Goal: Register for event/course

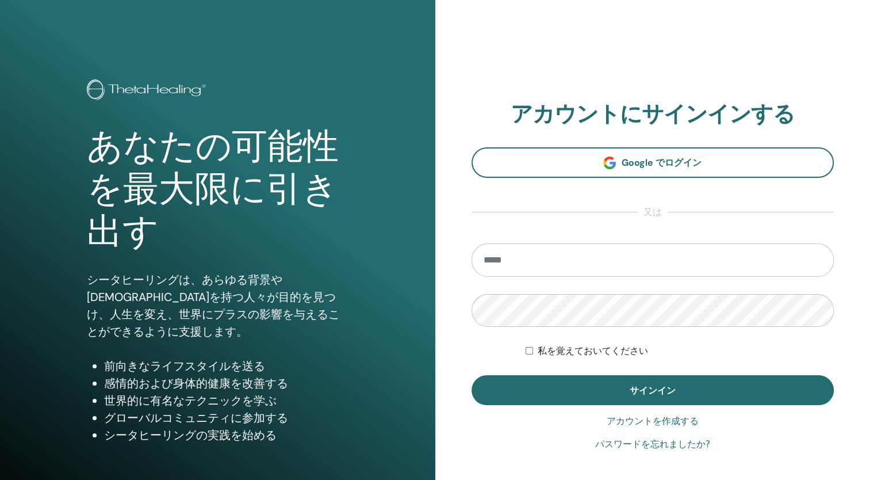
click at [561, 264] on input "email" at bounding box center [653, 259] width 363 height 33
type input "**********"
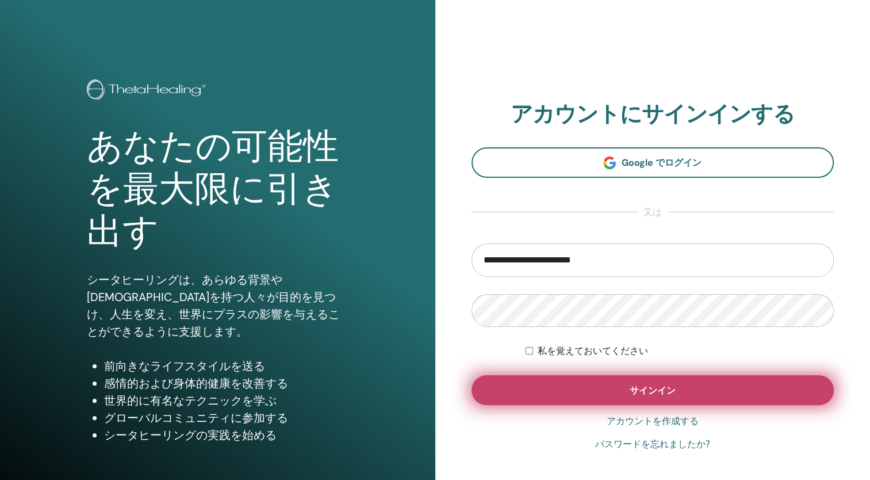
click at [550, 386] on button "サインイン" at bounding box center [653, 390] width 363 height 30
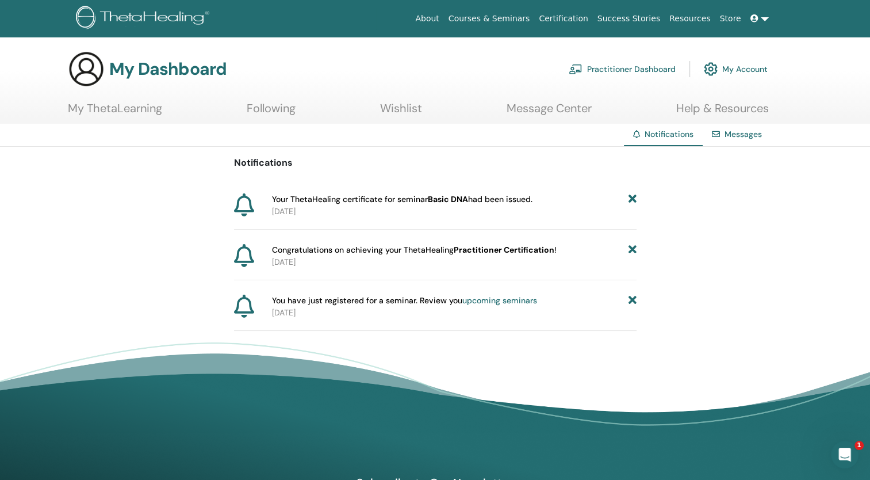
click at [412, 304] on span "You have just registered for a seminar. Review you upcoming seminars" at bounding box center [404, 300] width 265 height 12
click at [240, 305] on icon at bounding box center [244, 305] width 20 height 23
click at [321, 299] on span "You have just registered for a seminar. Review you upcoming seminars" at bounding box center [404, 300] width 265 height 12
click at [314, 309] on p "2025-09-07" at bounding box center [454, 313] width 365 height 12
click at [332, 300] on span "You have just registered for a seminar. Review you upcoming seminars" at bounding box center [404, 300] width 265 height 12
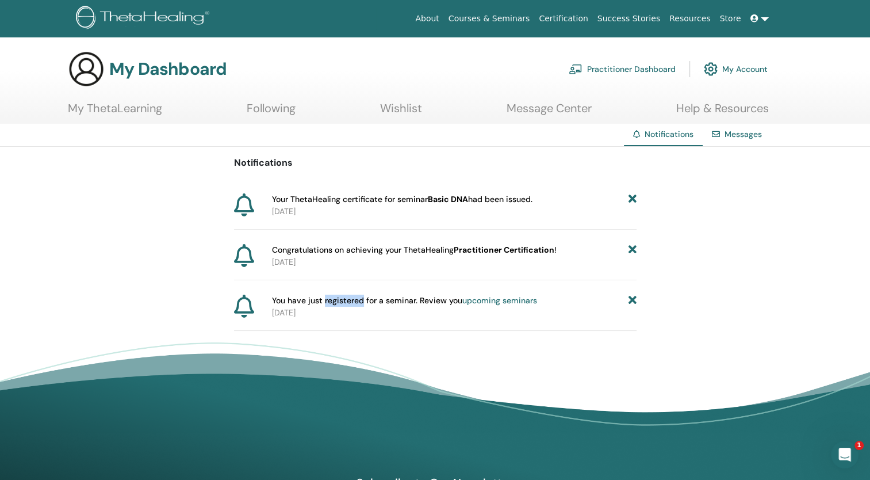
click at [334, 300] on span "You have just registered for a seminar. Review you upcoming seminars" at bounding box center [404, 300] width 265 height 12
drag, startPoint x: 334, startPoint y: 300, endPoint x: 382, endPoint y: 307, distance: 48.7
click at [382, 307] on div "You have just registered for a seminar. Review you upcoming seminars 2025-09-07" at bounding box center [451, 306] width 369 height 24
click at [382, 307] on p "2025-09-07" at bounding box center [454, 313] width 365 height 12
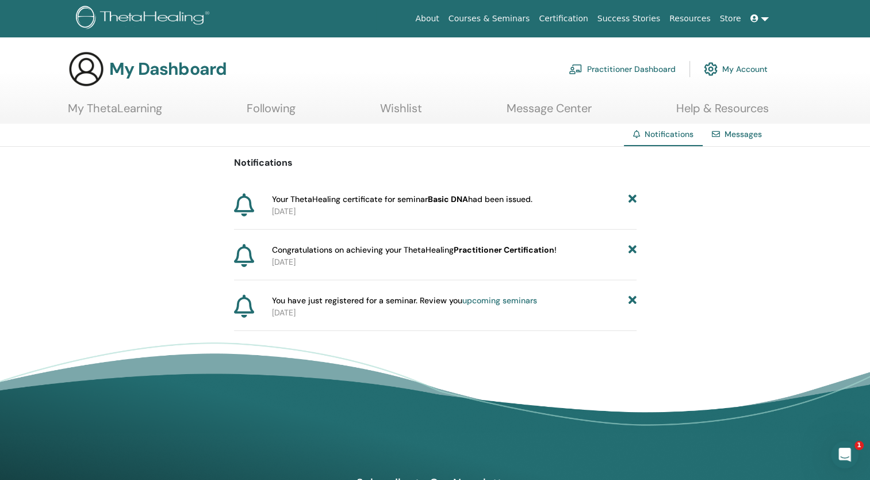
click at [586, 332] on div "Notifications Messages Notifications Your ThetaHealing certificate for seminar …" at bounding box center [435, 291] width 870 height 334
click at [492, 249] on b "Practitioner Certification" at bounding box center [504, 249] width 101 height 10
click at [753, 212] on div "Notifications Your ThetaHealing certificate for seminar Basic DNA had been issu…" at bounding box center [435, 239] width 870 height 184
click at [738, 137] on link "Messages" at bounding box center [743, 134] width 37 height 10
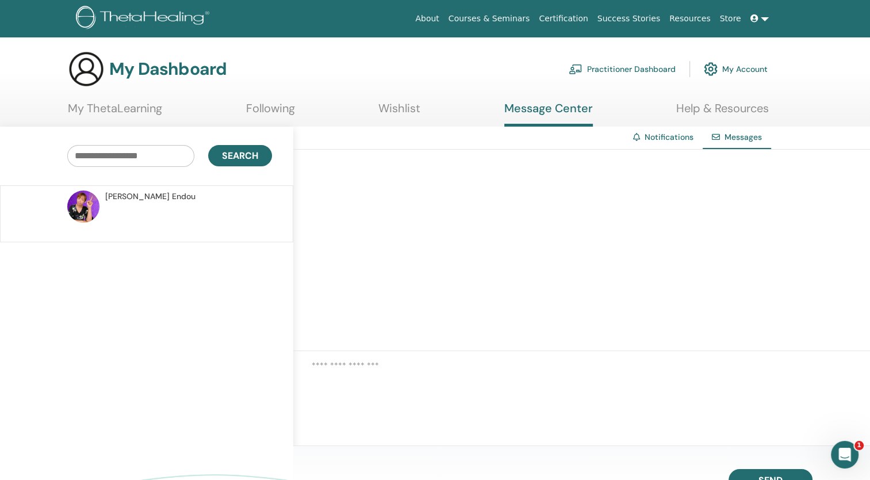
click at [92, 200] on img at bounding box center [83, 206] width 32 height 32
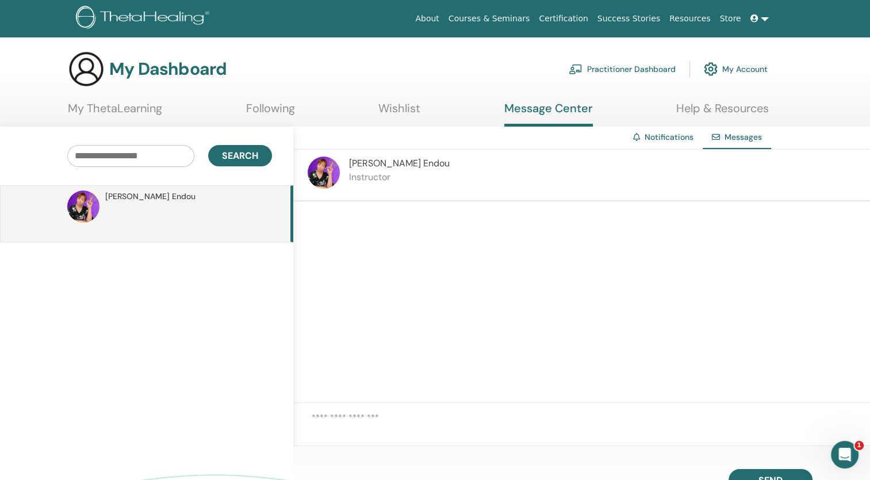
click at [316, 171] on img at bounding box center [324, 172] width 32 height 32
click at [248, 154] on span "Search" at bounding box center [240, 156] width 36 height 12
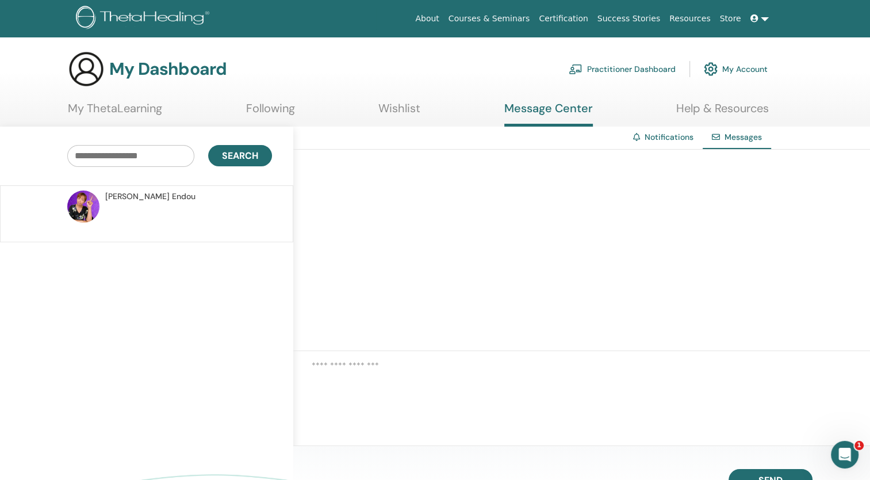
click at [85, 204] on img at bounding box center [83, 206] width 32 height 32
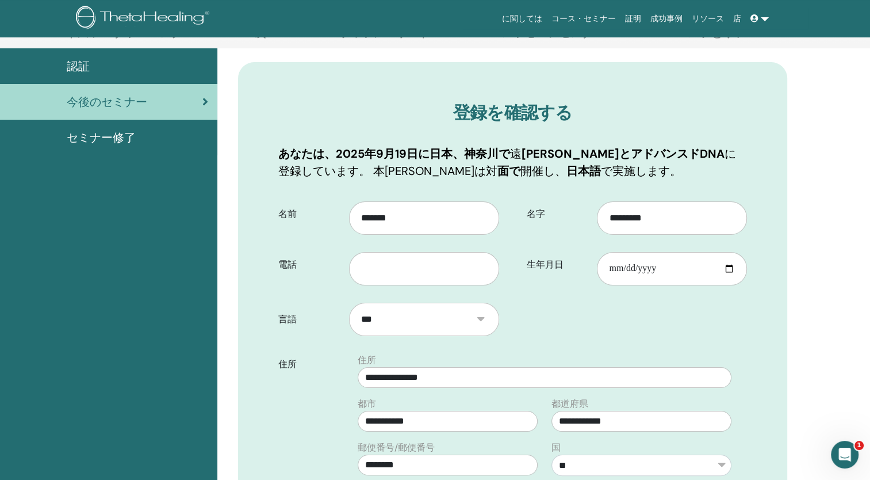
scroll to position [143, 0]
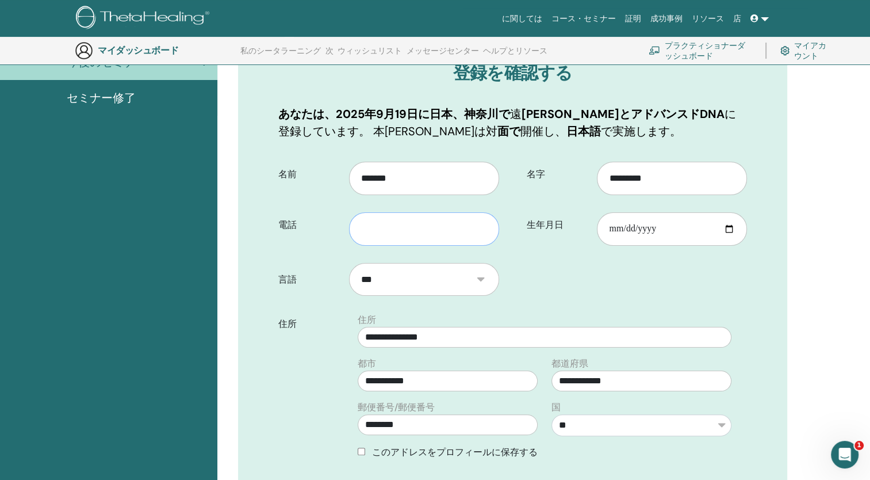
click at [416, 231] on input "text" at bounding box center [424, 228] width 150 height 33
type input "**********"
click at [732, 227] on input "生年月日" at bounding box center [672, 228] width 150 height 33
type input "**********"
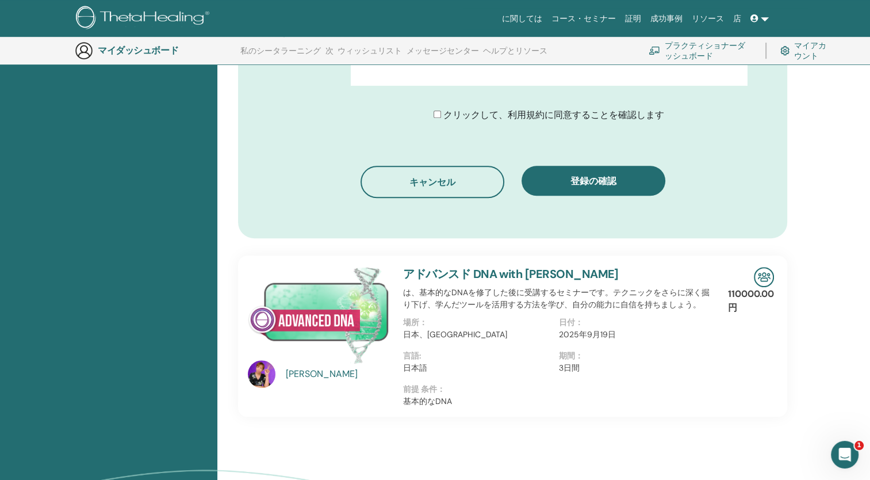
scroll to position [718, 0]
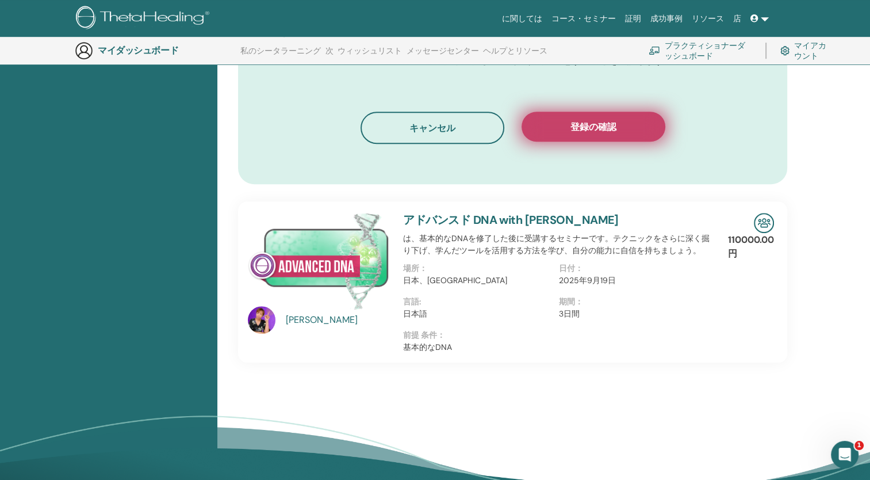
click at [589, 119] on button "登録の確認" at bounding box center [594, 127] width 144 height 30
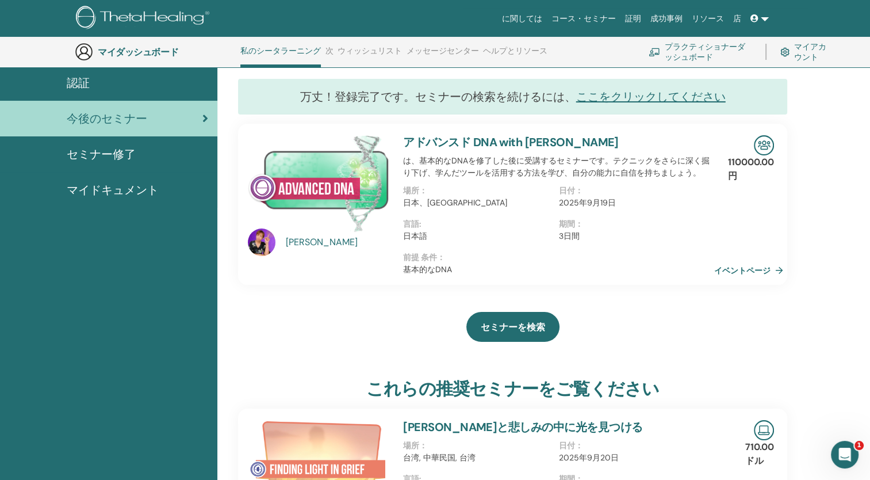
scroll to position [87, 0]
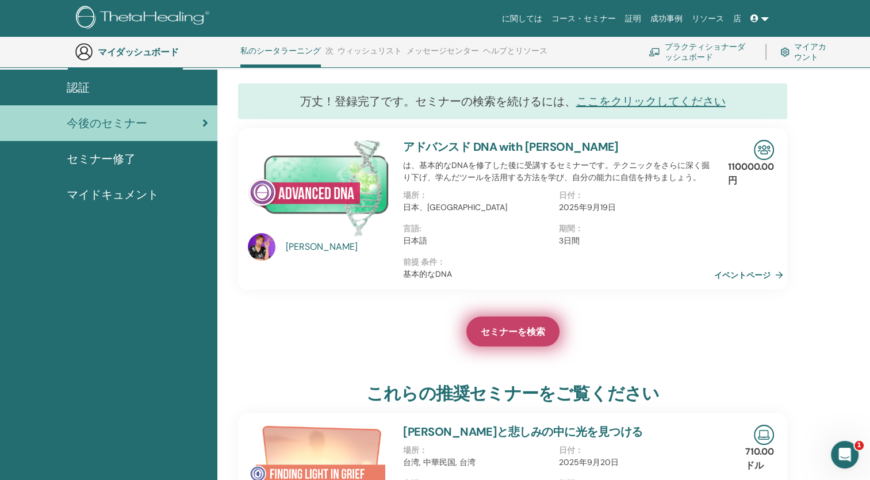
click at [523, 331] on span "セミナーを検索" at bounding box center [513, 332] width 64 height 12
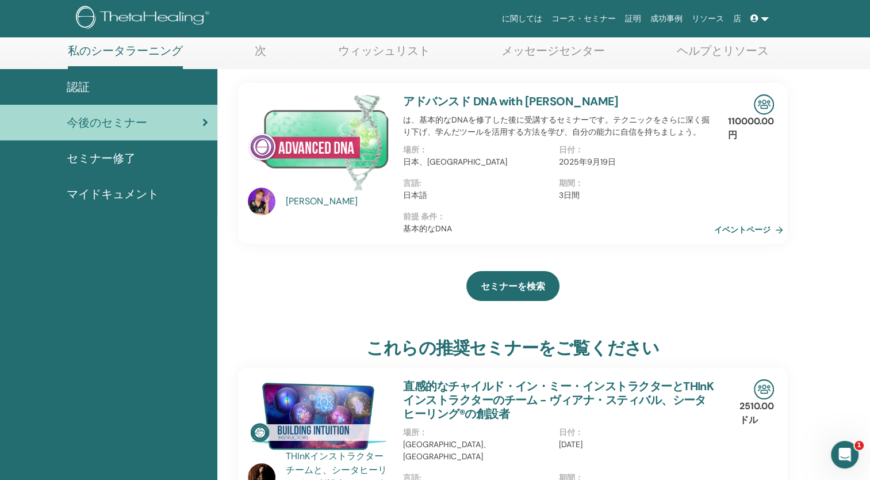
click at [340, 140] on img at bounding box center [318, 142] width 141 height 97
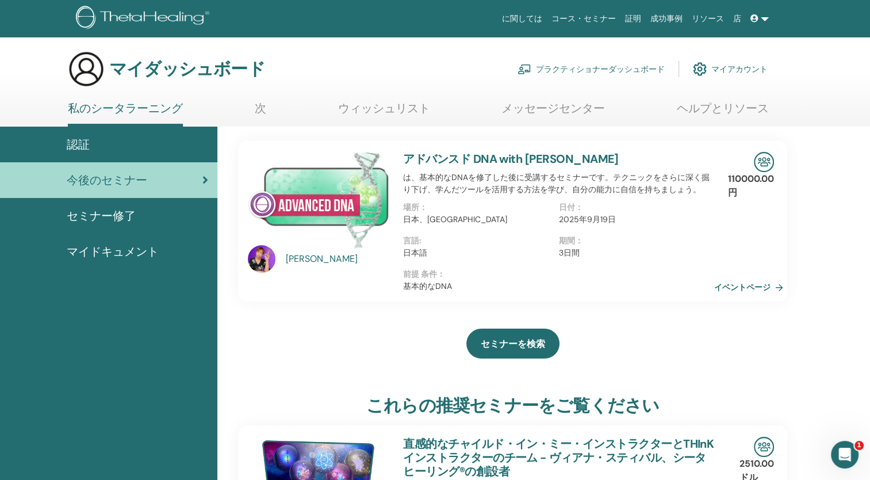
click at [558, 160] on link "アドバンスド DNA with 遠藤美紀" at bounding box center [511, 158] width 216 height 15
click at [269, 255] on img at bounding box center [262, 259] width 28 height 28
click at [734, 284] on link "イベントページ" at bounding box center [753, 286] width 74 height 17
